Goal: Task Accomplishment & Management: Manage account settings

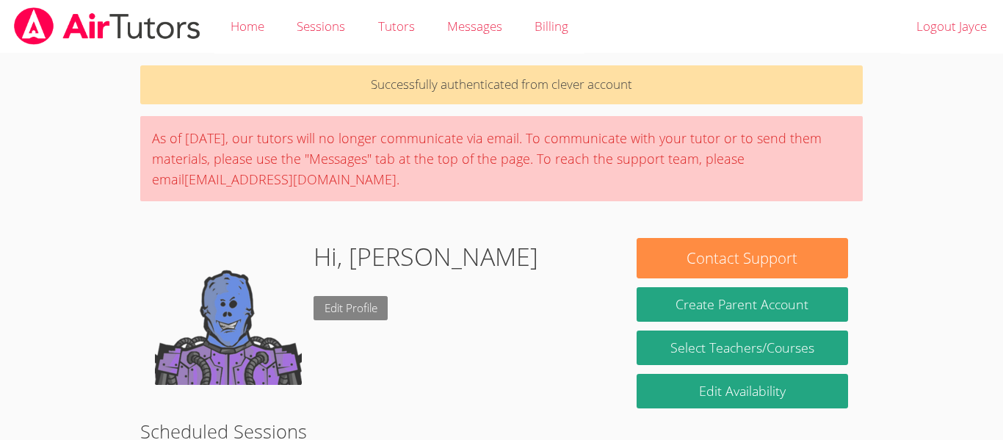
click at [344, 302] on link "Edit Profile" at bounding box center [350, 308] width 75 height 24
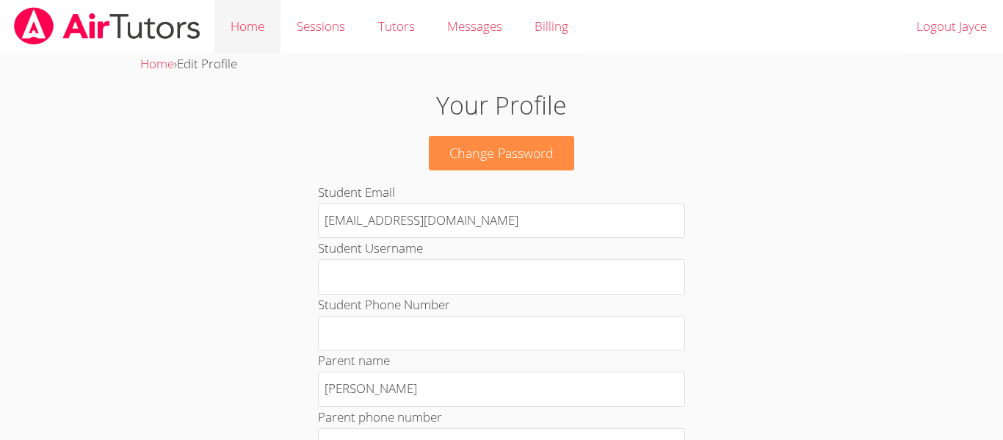
click at [254, 17] on link "Home" at bounding box center [247, 27] width 66 height 54
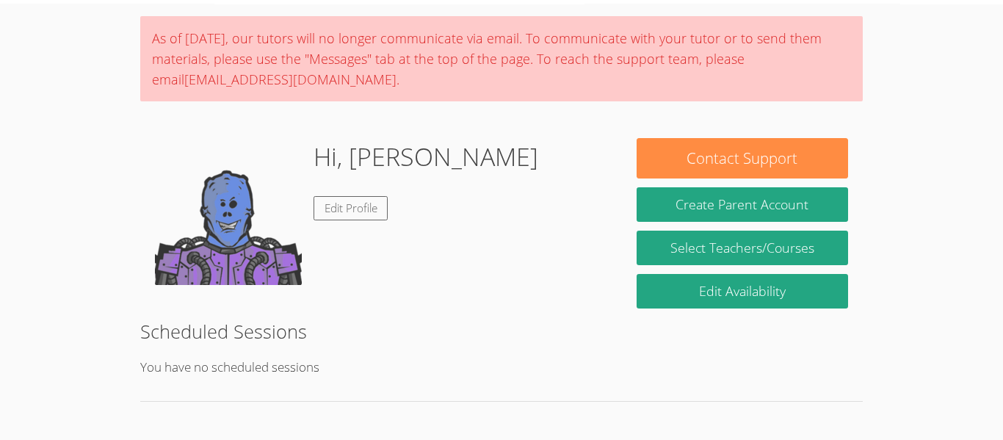
scroll to position [50, 0]
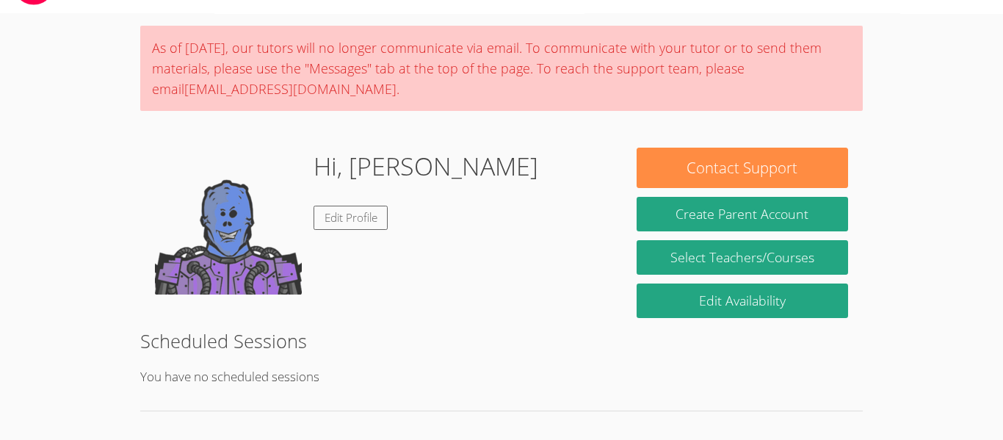
scroll to position [55, 0]
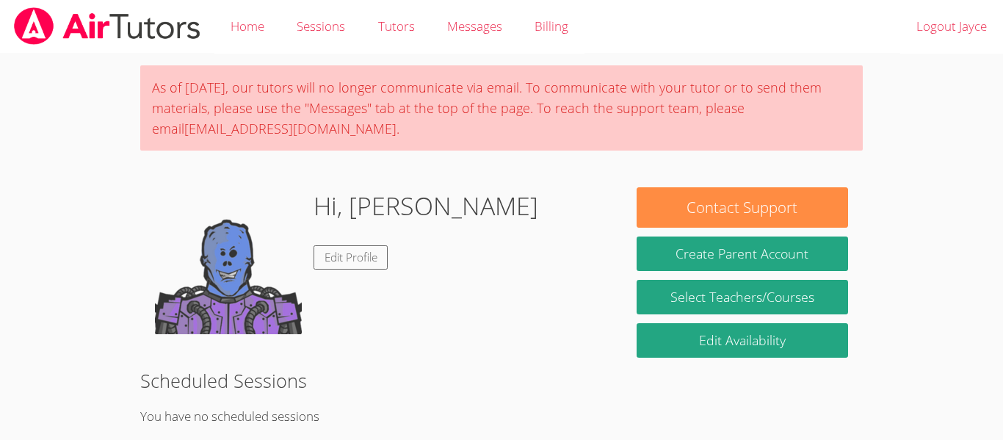
scroll to position [55, 0]
